Goal: Information Seeking & Learning: Learn about a topic

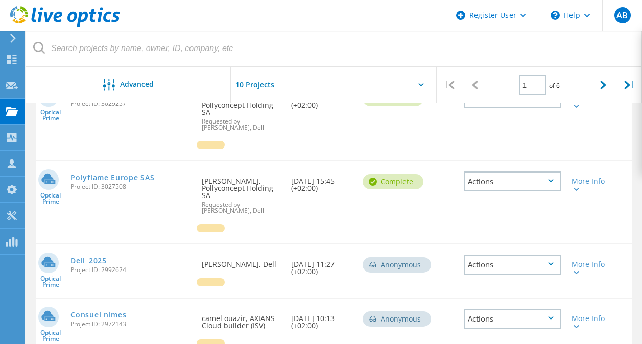
scroll to position [276, 0]
click at [605, 82] on icon at bounding box center [603, 85] width 6 height 9
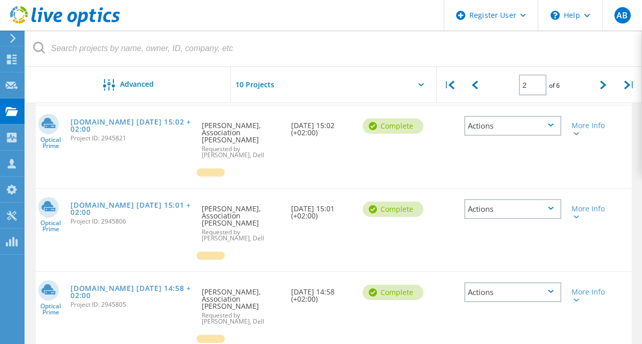
scroll to position [270, 0]
click at [606, 86] on icon at bounding box center [603, 85] width 6 height 9
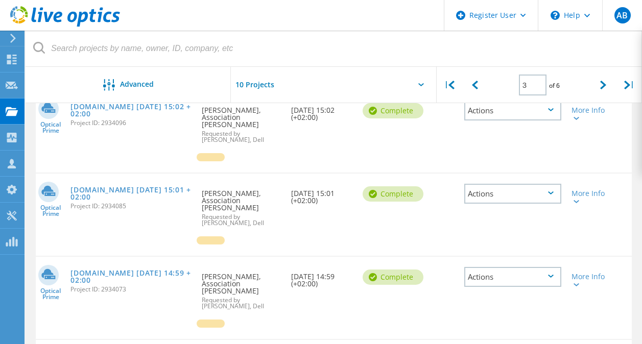
scroll to position [617, 0]
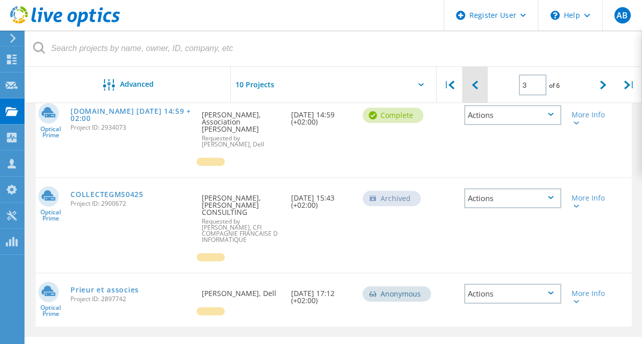
click at [477, 83] on icon at bounding box center [475, 85] width 6 height 9
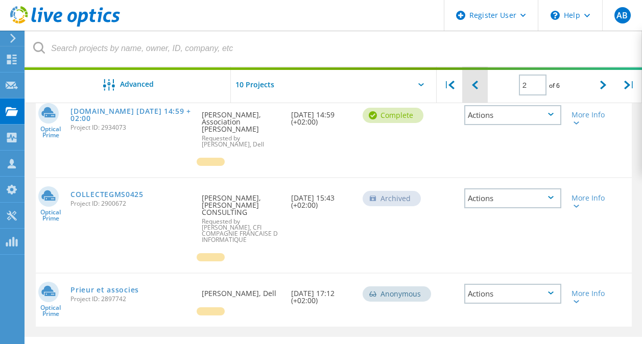
click at [477, 83] on icon at bounding box center [475, 85] width 6 height 9
type input "1"
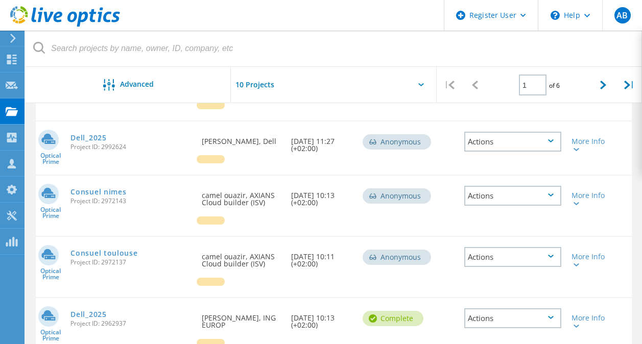
scroll to position [398, 0]
click at [117, 258] on link "Consuel toulouse" at bounding box center [103, 254] width 67 height 7
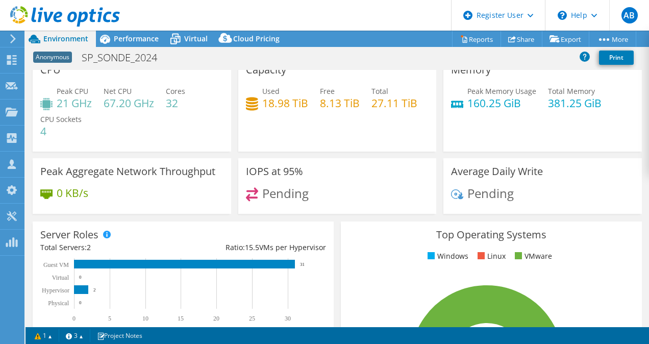
scroll to position [10, 0]
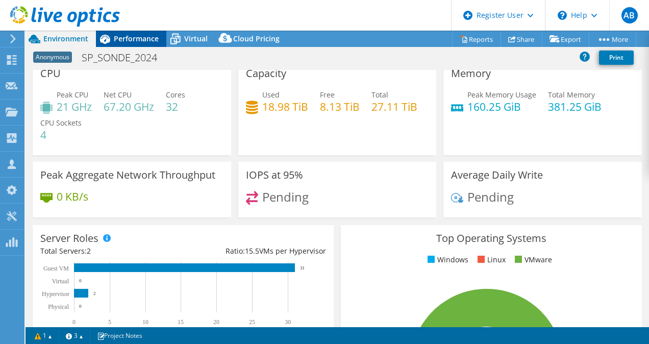
click at [130, 39] on span "Performance" at bounding box center [136, 39] width 45 height 10
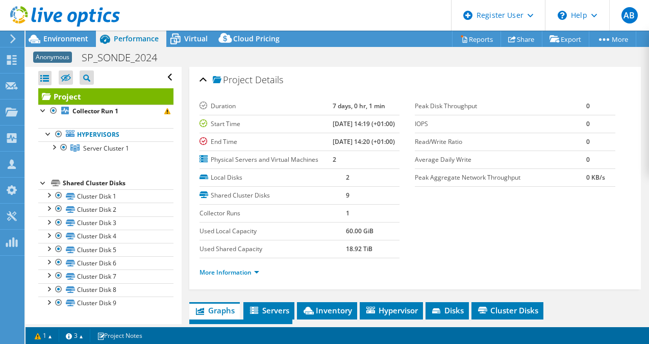
scroll to position [162, 0]
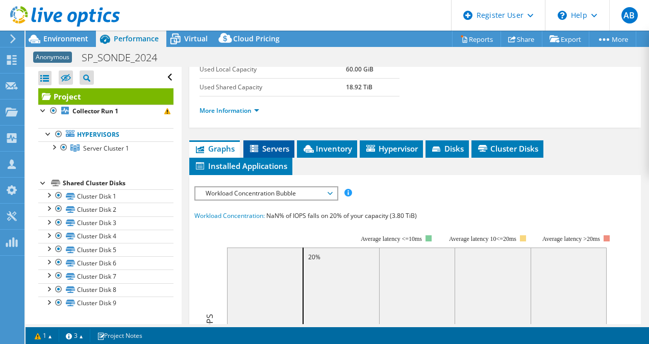
click at [272, 154] on span "Servers" at bounding box center [269, 148] width 41 height 10
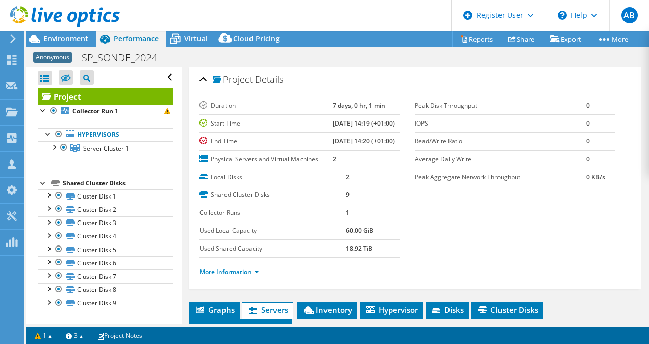
scroll to position [1, 0]
click at [71, 34] on span "Environment" at bounding box center [65, 39] width 45 height 10
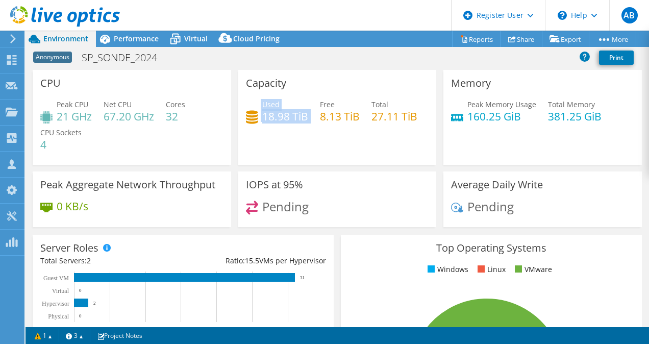
drag, startPoint x: 307, startPoint y: 118, endPoint x: 254, endPoint y: 122, distance: 53.2
click at [254, 122] on div "Used 18.98 TiB Free 8.13 TiB Total 27.11 TiB" at bounding box center [337, 115] width 183 height 33
drag, startPoint x: 254, startPoint y: 122, endPoint x: 327, endPoint y: 156, distance: 80.4
click at [327, 132] on div "Used 18.98 TiB Free 8.13 TiB Total 27.11 TiB" at bounding box center [337, 115] width 183 height 33
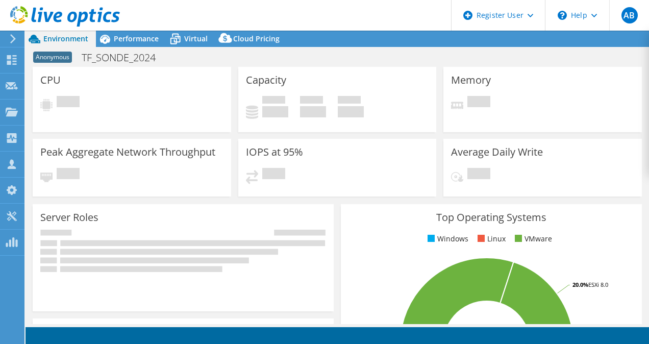
select select "USD"
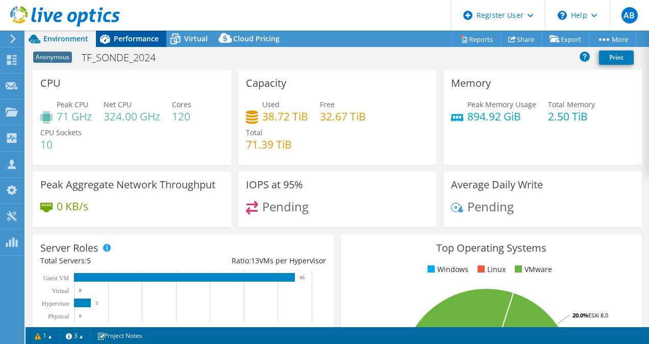
click at [137, 38] on span "Performance" at bounding box center [136, 39] width 45 height 10
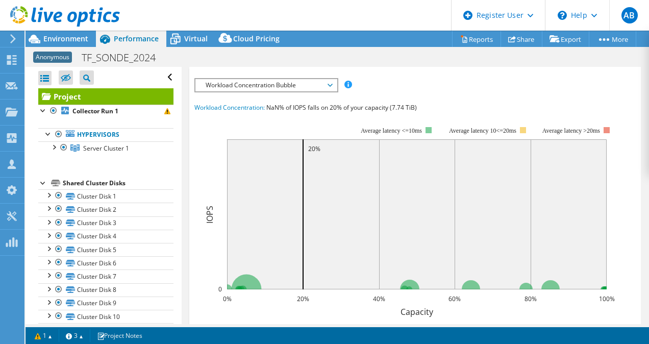
scroll to position [272, 0]
click at [275, 44] on span "Servers" at bounding box center [269, 39] width 41 height 10
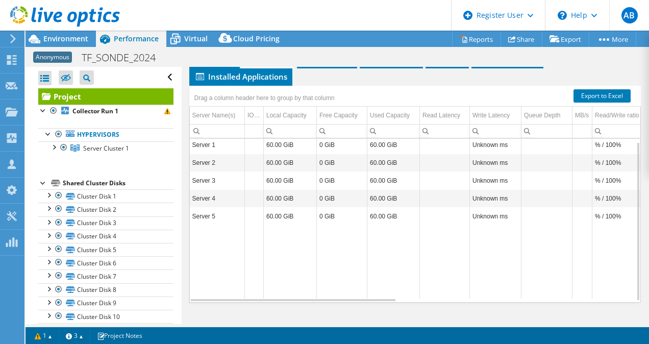
scroll to position [4, 0]
click at [329, 64] on span "Inventory" at bounding box center [327, 59] width 50 height 10
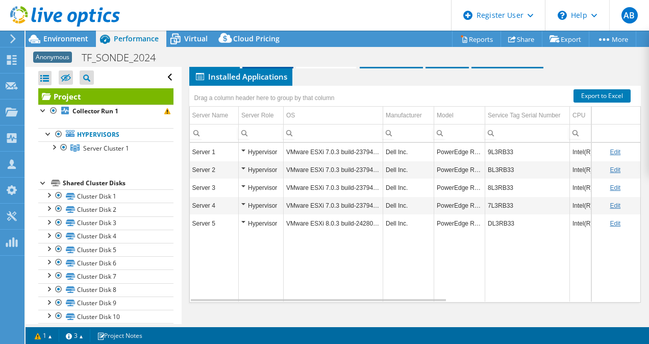
click at [272, 64] on span "Servers" at bounding box center [268, 59] width 41 height 10
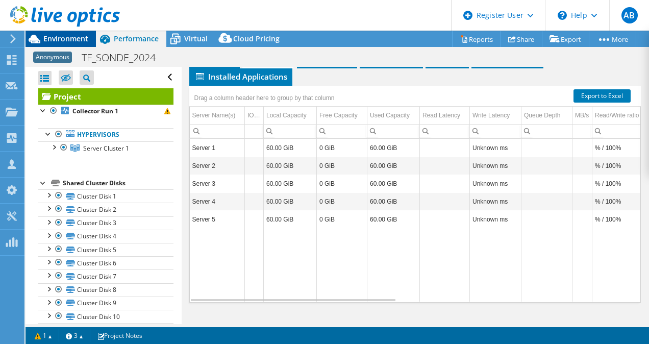
click at [62, 40] on span "Environment" at bounding box center [65, 39] width 45 height 10
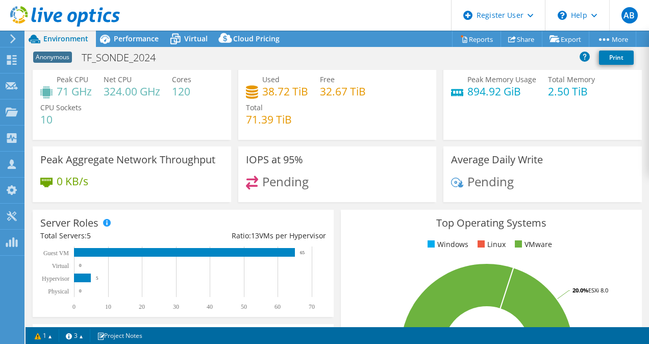
scroll to position [1, 0]
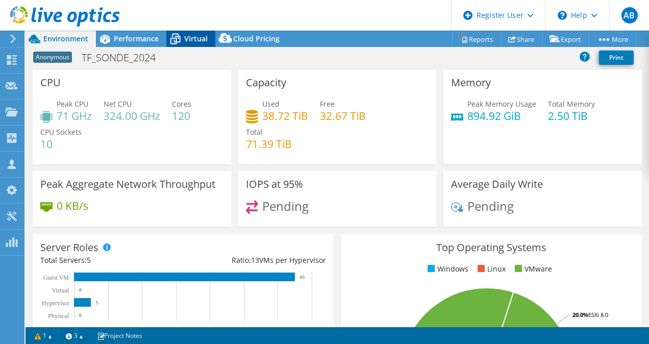
click at [190, 34] on span "Virtual" at bounding box center [195, 39] width 23 height 10
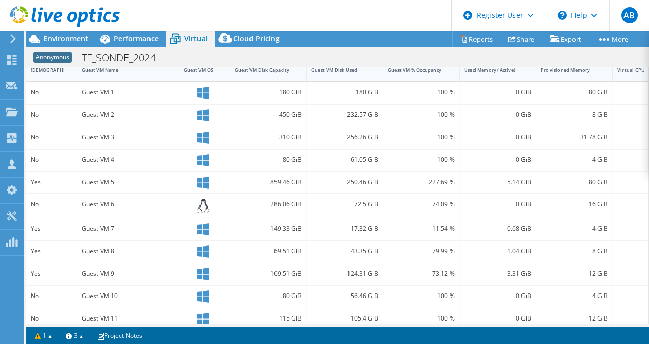
scroll to position [238, 0]
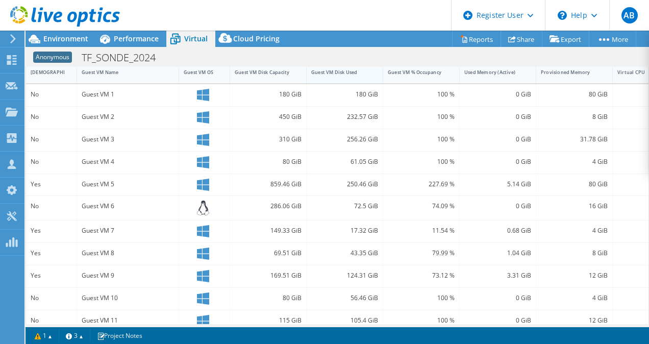
click at [354, 73] on div "Guest VM Disk Used" at bounding box center [338, 72] width 55 height 7
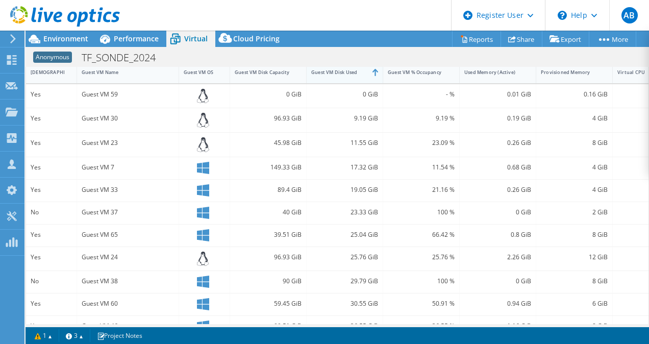
click at [354, 73] on div "Guest VM Disk Used" at bounding box center [338, 72] width 55 height 7
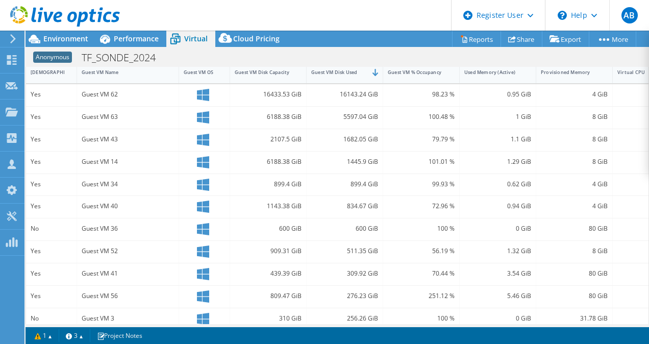
scroll to position [195, 0]
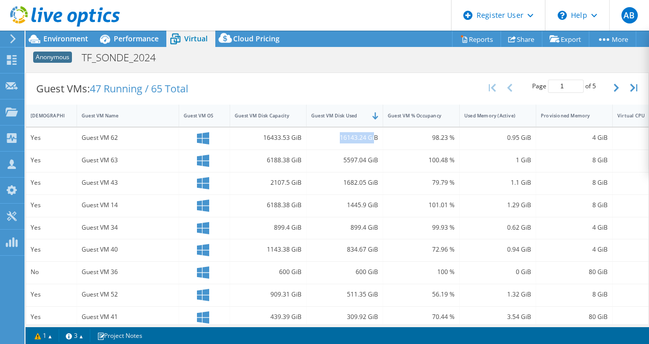
drag, startPoint x: 324, startPoint y: 138, endPoint x: 376, endPoint y: 140, distance: 51.6
click at [376, 140] on div "16143.24 GiB" at bounding box center [344, 137] width 67 height 11
drag, startPoint x: 376, startPoint y: 140, endPoint x: 406, endPoint y: 178, distance: 49.0
click at [406, 178] on div "79.79 %" at bounding box center [421, 182] width 67 height 11
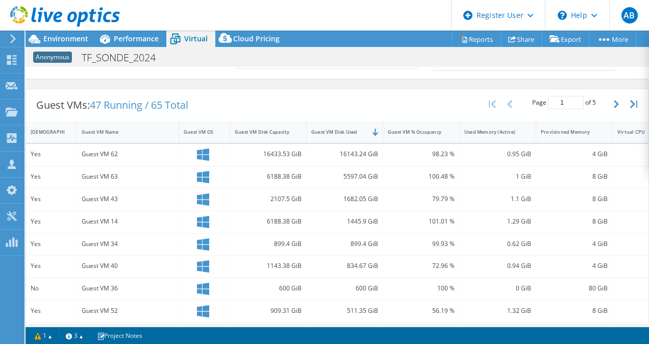
scroll to position [138, 0]
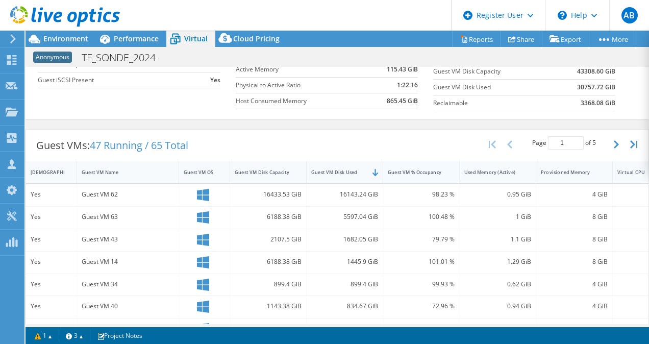
click at [443, 173] on div "Guest VM % Occupancy" at bounding box center [415, 172] width 64 height 16
click at [421, 173] on div "Guest VM % Occupancy" at bounding box center [415, 172] width 55 height 7
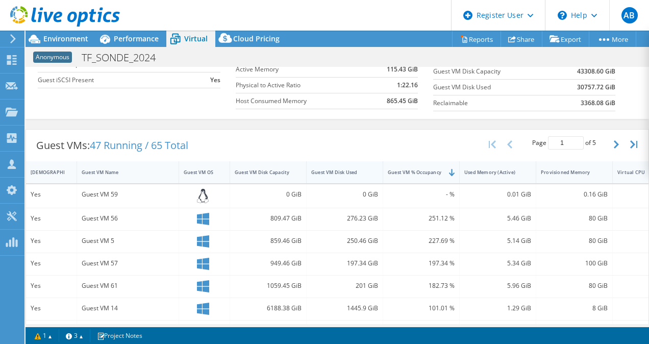
click at [353, 179] on div "Guest VM Disk Used" at bounding box center [339, 172] width 64 height 16
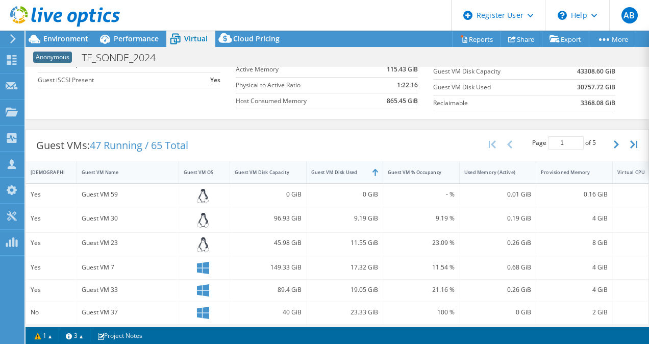
click at [353, 179] on div "Guest VM Disk Used" at bounding box center [339, 172] width 64 height 16
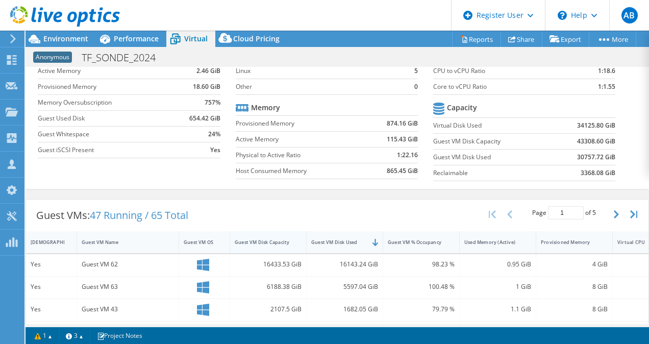
scroll to position [0, 0]
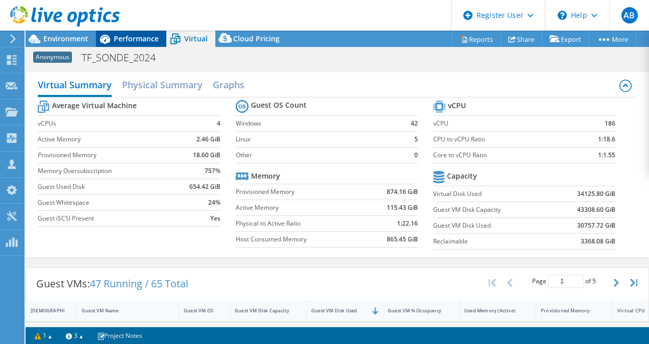
click at [140, 35] on span "Performance" at bounding box center [136, 39] width 45 height 10
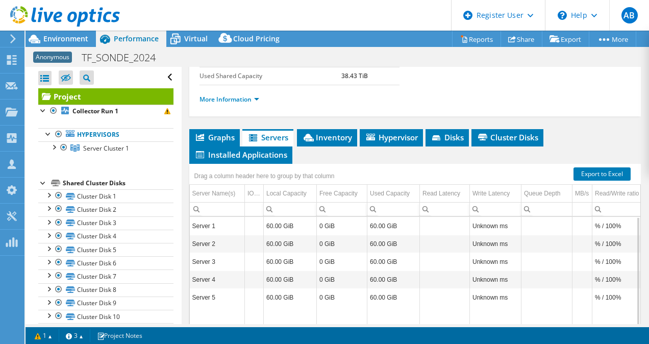
scroll to position [168, 0]
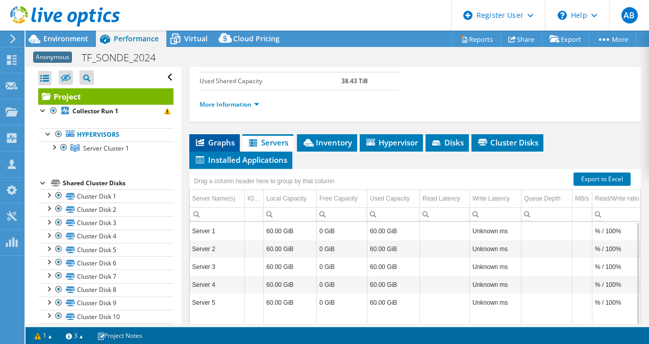
click at [219, 148] on span "Graphs" at bounding box center [215, 142] width 40 height 10
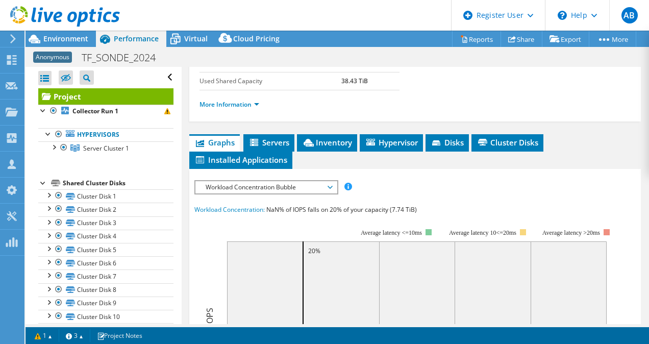
scroll to position [290, 0]
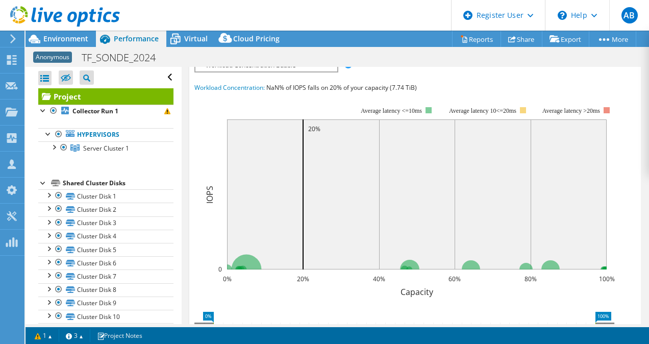
click at [292, 71] on span "Workload Concentration Bubble" at bounding box center [266, 65] width 131 height 12
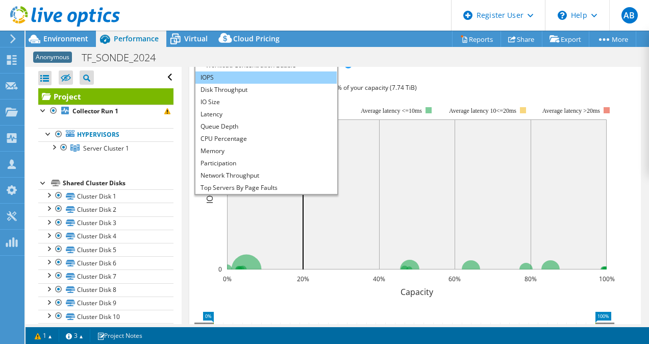
click at [248, 84] on li "IOPS" at bounding box center [266, 77] width 141 height 12
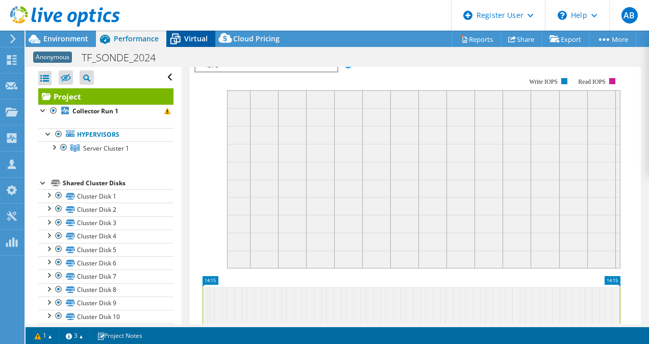
click at [202, 42] on span "Virtual" at bounding box center [195, 39] width 23 height 10
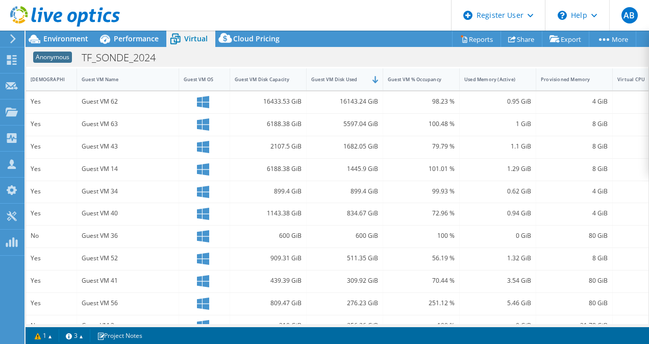
scroll to position [225, 0]
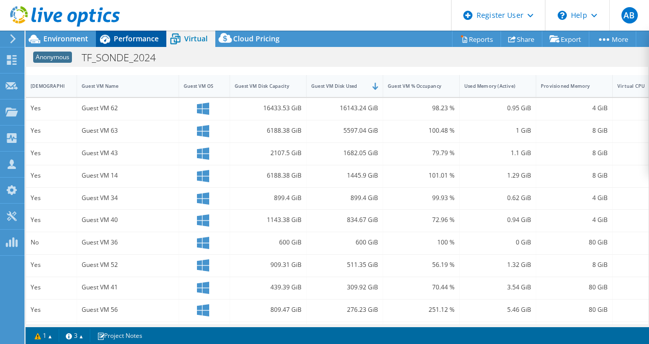
click at [127, 38] on span "Performance" at bounding box center [136, 39] width 45 height 10
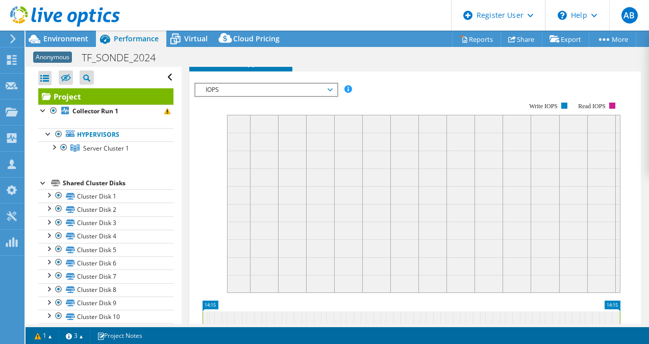
scroll to position [257, 0]
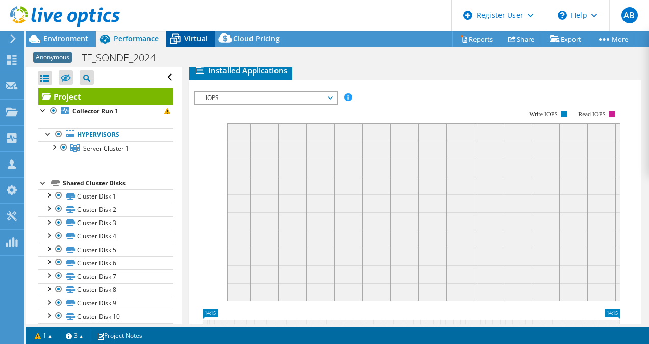
click at [190, 40] on span "Virtual" at bounding box center [195, 39] width 23 height 10
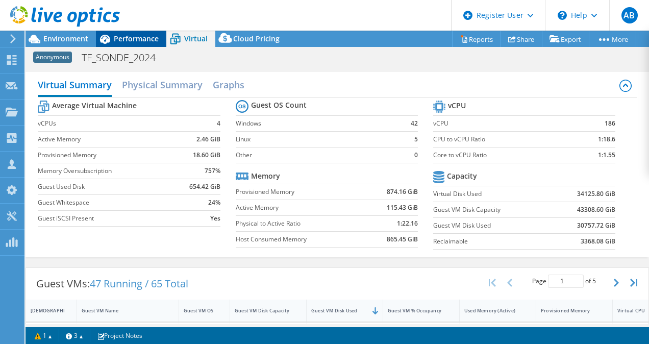
click at [142, 41] on span "Performance" at bounding box center [136, 39] width 45 height 10
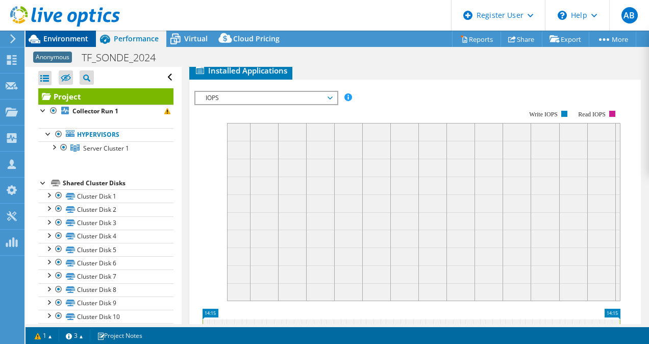
click at [71, 36] on span "Environment" at bounding box center [65, 39] width 45 height 10
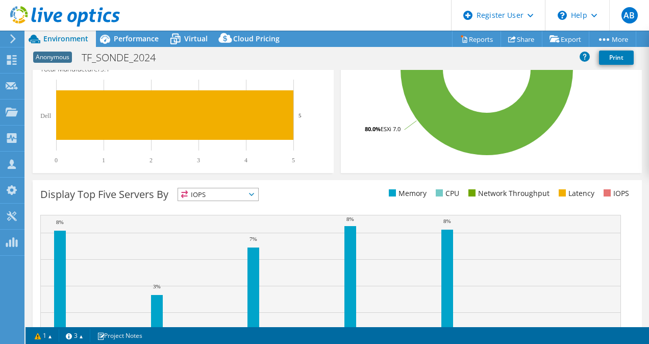
scroll to position [339, 0]
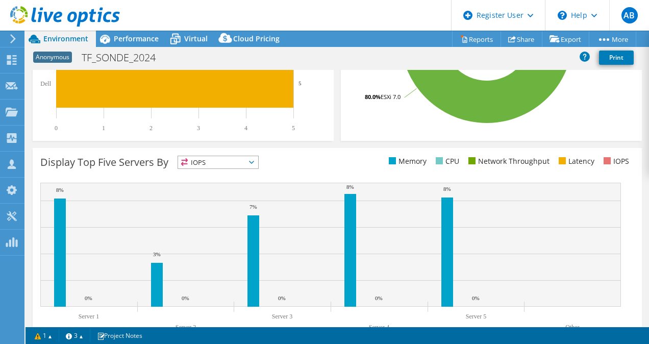
click at [228, 166] on span "IOPS" at bounding box center [218, 162] width 80 height 12
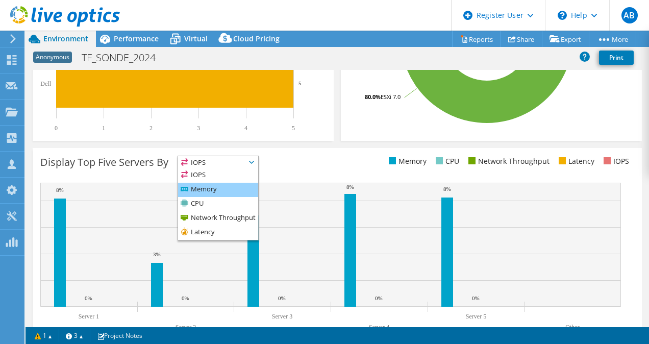
click at [227, 187] on li "Memory" at bounding box center [218, 190] width 80 height 14
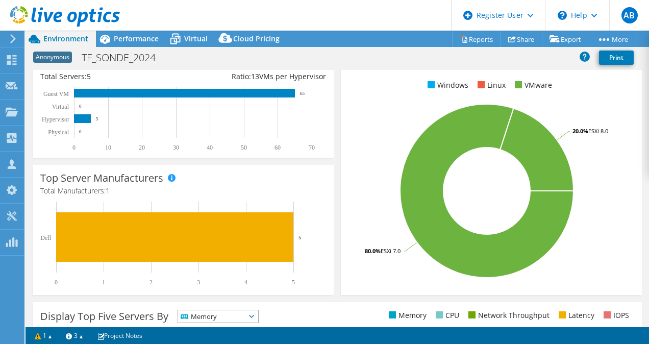
scroll to position [0, 0]
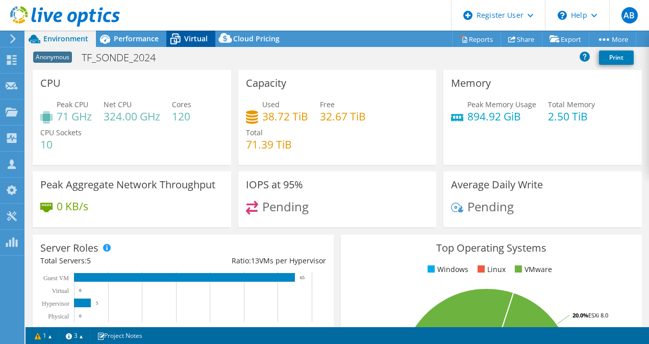
click at [188, 39] on span "Virtual" at bounding box center [195, 39] width 23 height 10
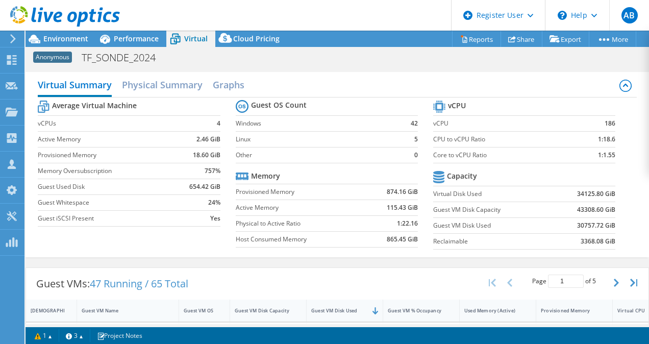
scroll to position [177, 0]
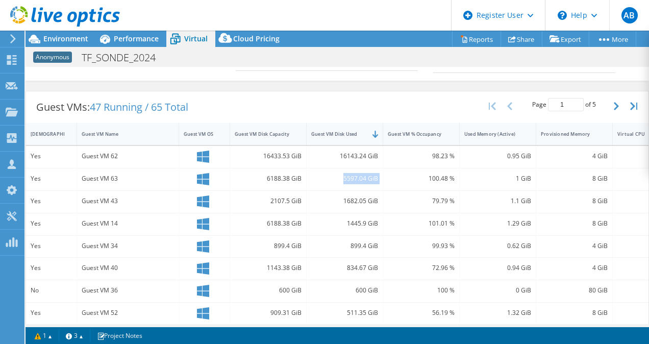
drag, startPoint x: 343, startPoint y: 181, endPoint x: 399, endPoint y: 174, distance: 56.6
click at [399, 174] on div "Yes Guest VM 63 6188.38 GiB 5597.04 GiB 100.48 % 1 GiB 8 GiB 2 VMware" at bounding box center [370, 180] width 689 height 22
click at [357, 106] on div "Guest VMs: 47 Running / 65 Total Page 1 of 5 5 rows 10 rows 20 rows 25 rows 50 …" at bounding box center [337, 107] width 623 height 32
click at [379, 41] on div "Project Actions Project Actions Reports Share Export vSAN ReadyNode Sizer" at bounding box center [338, 39] width 624 height 16
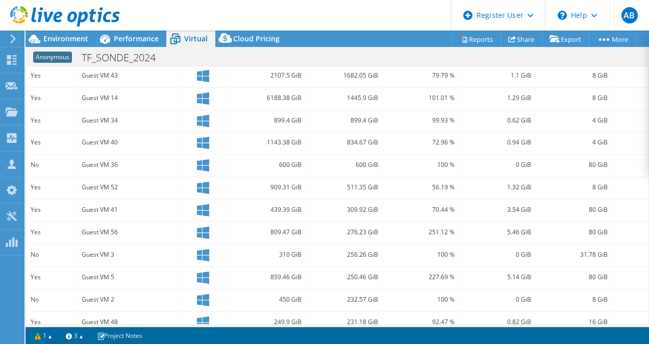
scroll to position [0, 0]
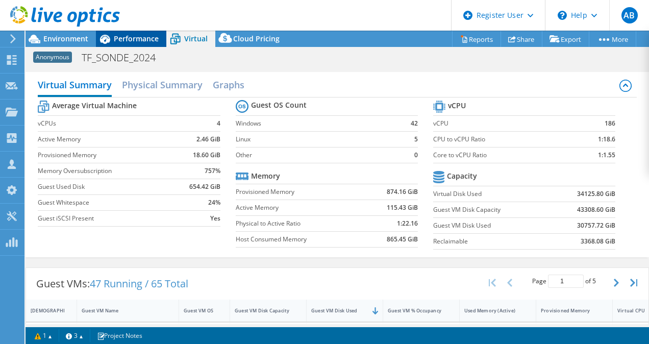
click at [132, 37] on span "Performance" at bounding box center [136, 39] width 45 height 10
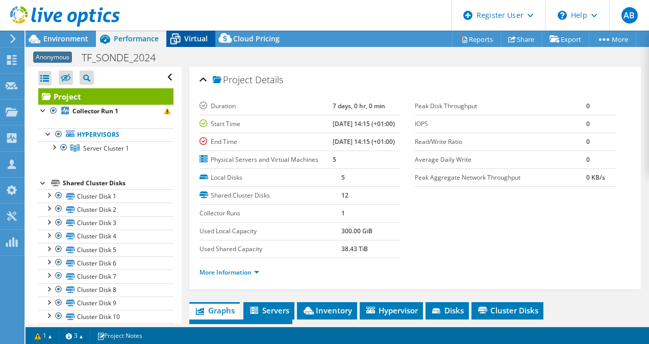
click at [178, 37] on icon at bounding box center [175, 39] width 18 height 18
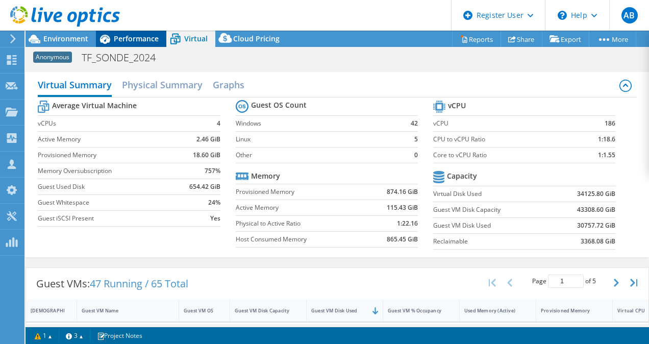
click at [133, 37] on span "Performance" at bounding box center [136, 39] width 45 height 10
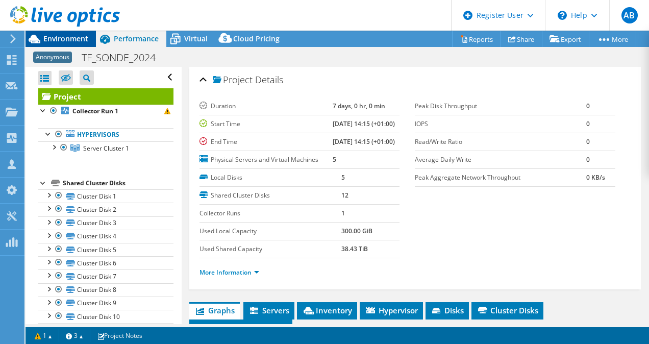
click at [76, 44] on div "Environment" at bounding box center [61, 39] width 70 height 16
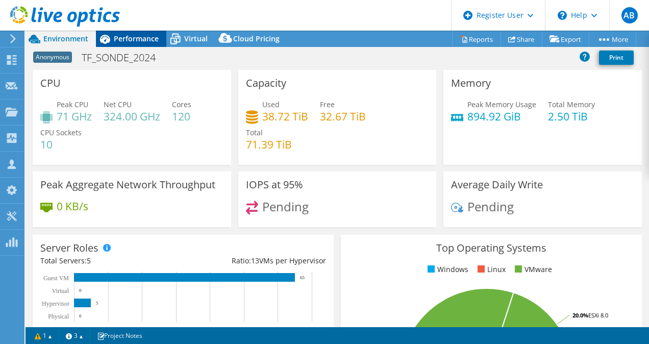
click at [145, 41] on span "Performance" at bounding box center [136, 39] width 45 height 10
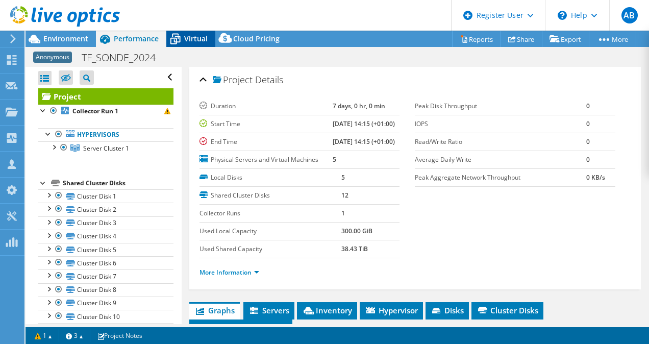
click at [188, 39] on span "Virtual" at bounding box center [195, 39] width 23 height 10
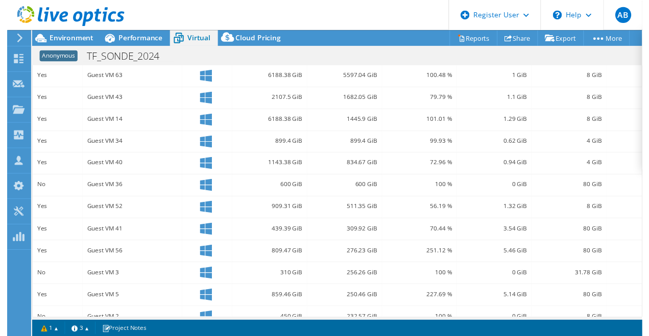
scroll to position [280, 0]
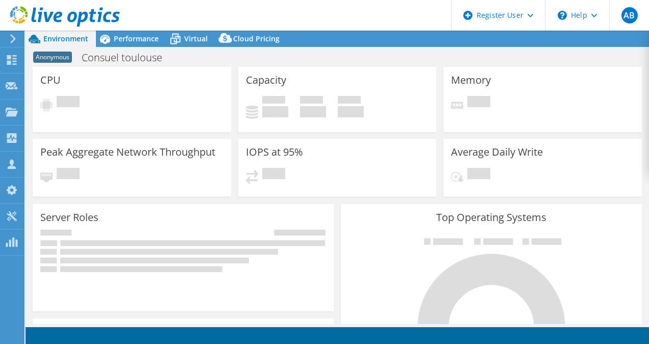
select select "EUFrankfurt"
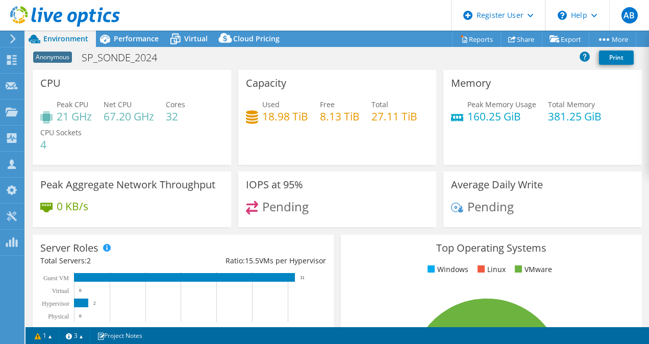
select select "USD"
click at [196, 41] on span "Virtual" at bounding box center [195, 39] width 23 height 10
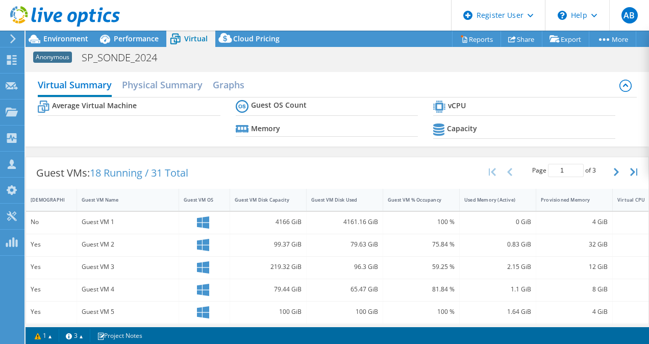
click at [330, 167] on div "Guest VMs: 18 Running / 31 Total Page 1 of 3 5 rows 10 rows 20 rows 25 rows 50 …" at bounding box center [337, 173] width 623 height 32
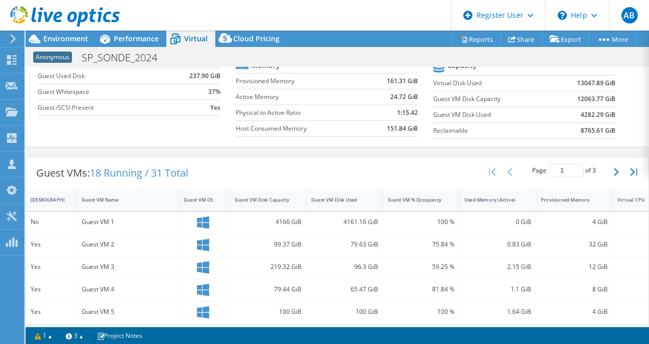
scroll to position [155, 0]
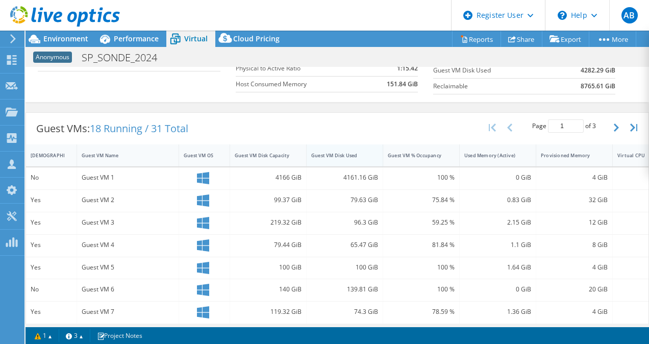
click at [333, 161] on div "Guest VM Disk Used" at bounding box center [339, 156] width 64 height 16
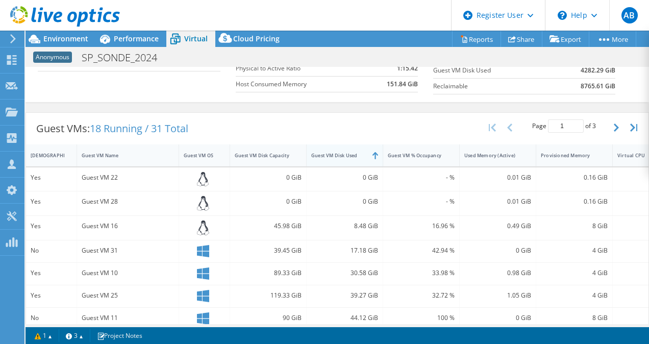
click at [333, 161] on div "Guest VM Disk Used" at bounding box center [339, 156] width 64 height 16
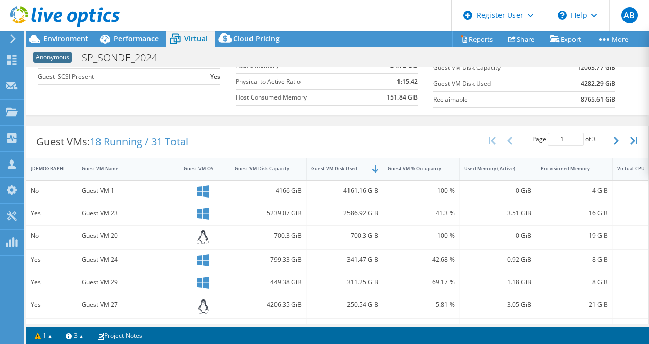
scroll to position [143, 0]
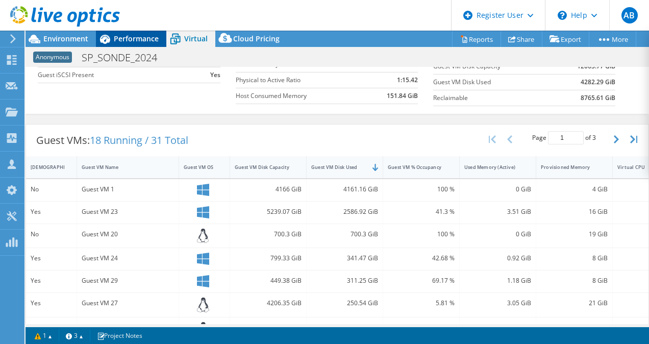
click at [135, 44] on div "Performance" at bounding box center [131, 39] width 70 height 16
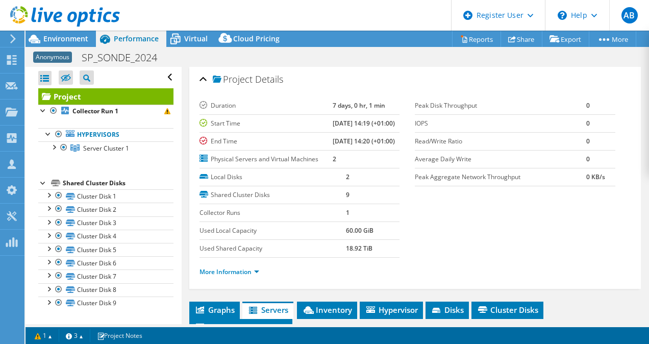
scroll to position [0, 0]
click at [73, 42] on span "Environment" at bounding box center [65, 39] width 45 height 10
